Goal: Information Seeking & Learning: Check status

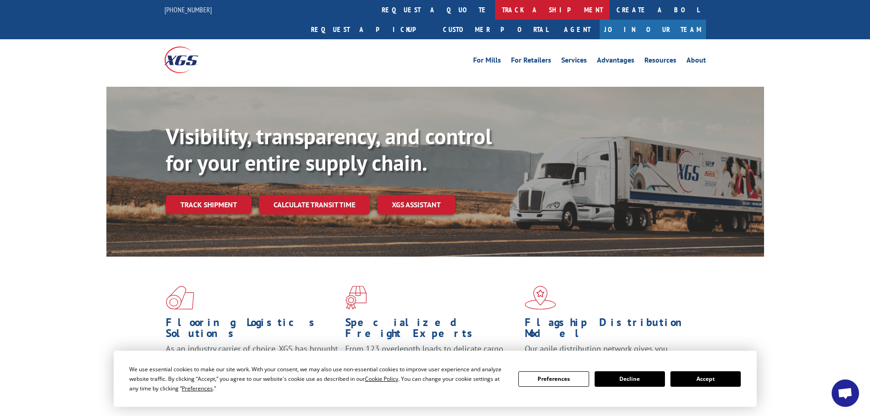
click at [495, 12] on link "track a shipment" at bounding box center [552, 10] width 115 height 20
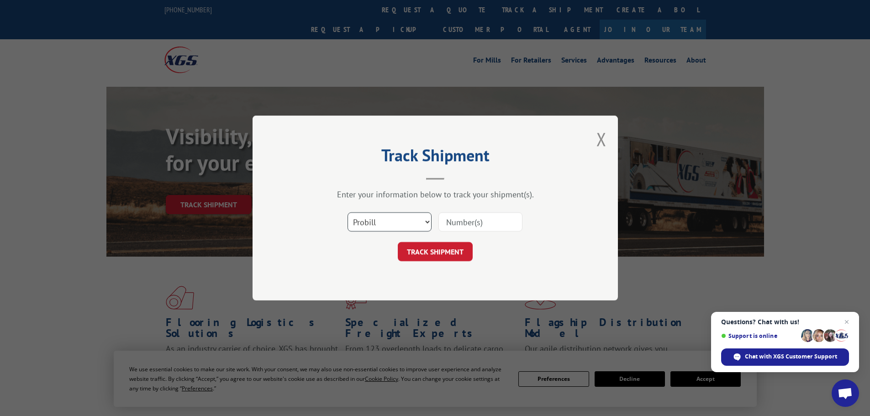
drag, startPoint x: 380, startPoint y: 220, endPoint x: 374, endPoint y: 225, distance: 7.1
click at [380, 220] on select "Select category... Probill BOL PO" at bounding box center [389, 221] width 84 height 19
select select "bol"
click at [347, 212] on select "Select category... Probill BOL PO" at bounding box center [389, 221] width 84 height 19
click at [446, 223] on input at bounding box center [480, 221] width 84 height 19
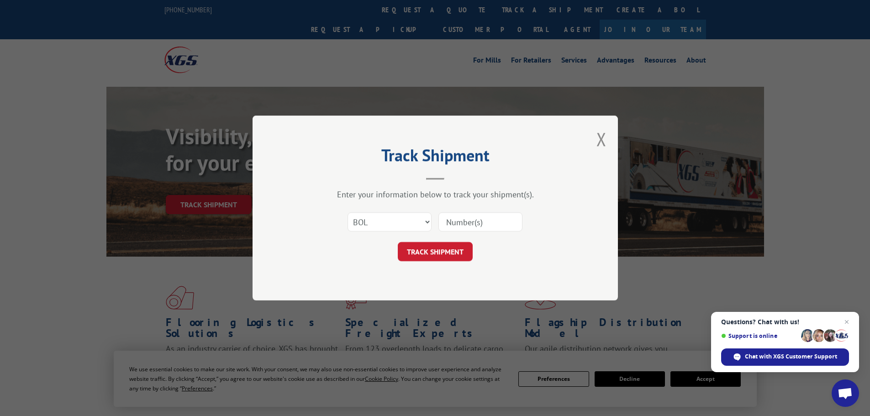
paste input "7037079"
type input "7037079"
click at [435, 248] on button "TRACK SHIPMENT" at bounding box center [435, 251] width 75 height 19
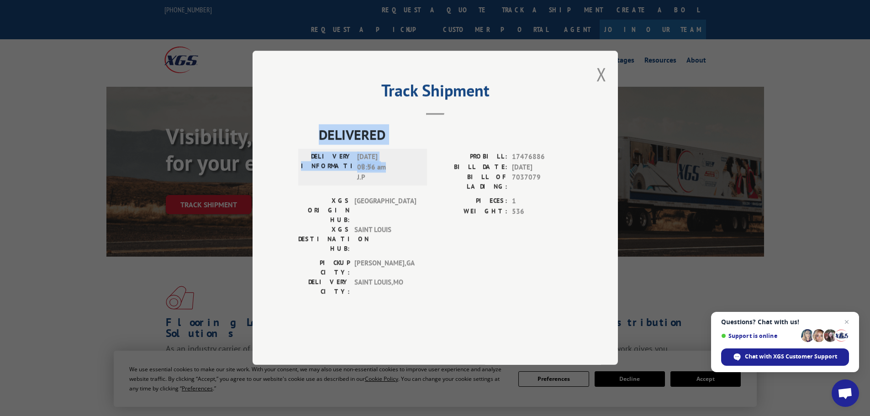
drag, startPoint x: 386, startPoint y: 194, endPoint x: 321, endPoint y: 168, distance: 70.4
click at [321, 168] on div "DELIVERED DELIVERY INFORMATION: [DATE] 08:56 am [PERSON_NAME]: 17476886 BILL DA…" at bounding box center [435, 213] width 274 height 177
copy div "DELIVERED DELIVERY INFORMATION: [DATE] 08:56 am"
